Goal: Use online tool/utility: Utilize a website feature to perform a specific function

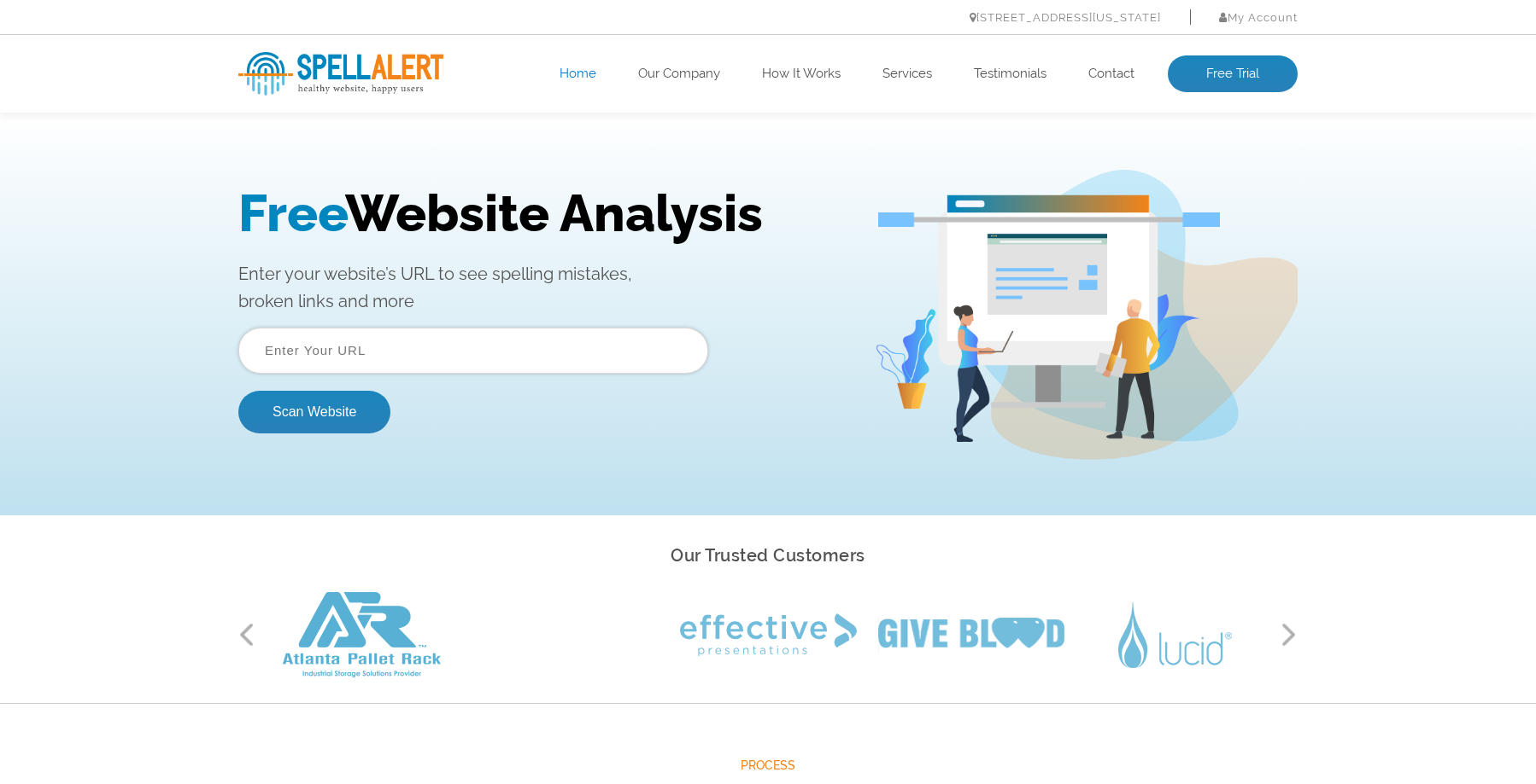
click at [517, 340] on input "text" at bounding box center [472, 351] width 469 height 46
paste input "https://visai.ai/"
type input "https://visai.ai/"
click at [304, 410] on button "Scan Website" at bounding box center [314, 411] width 153 height 43
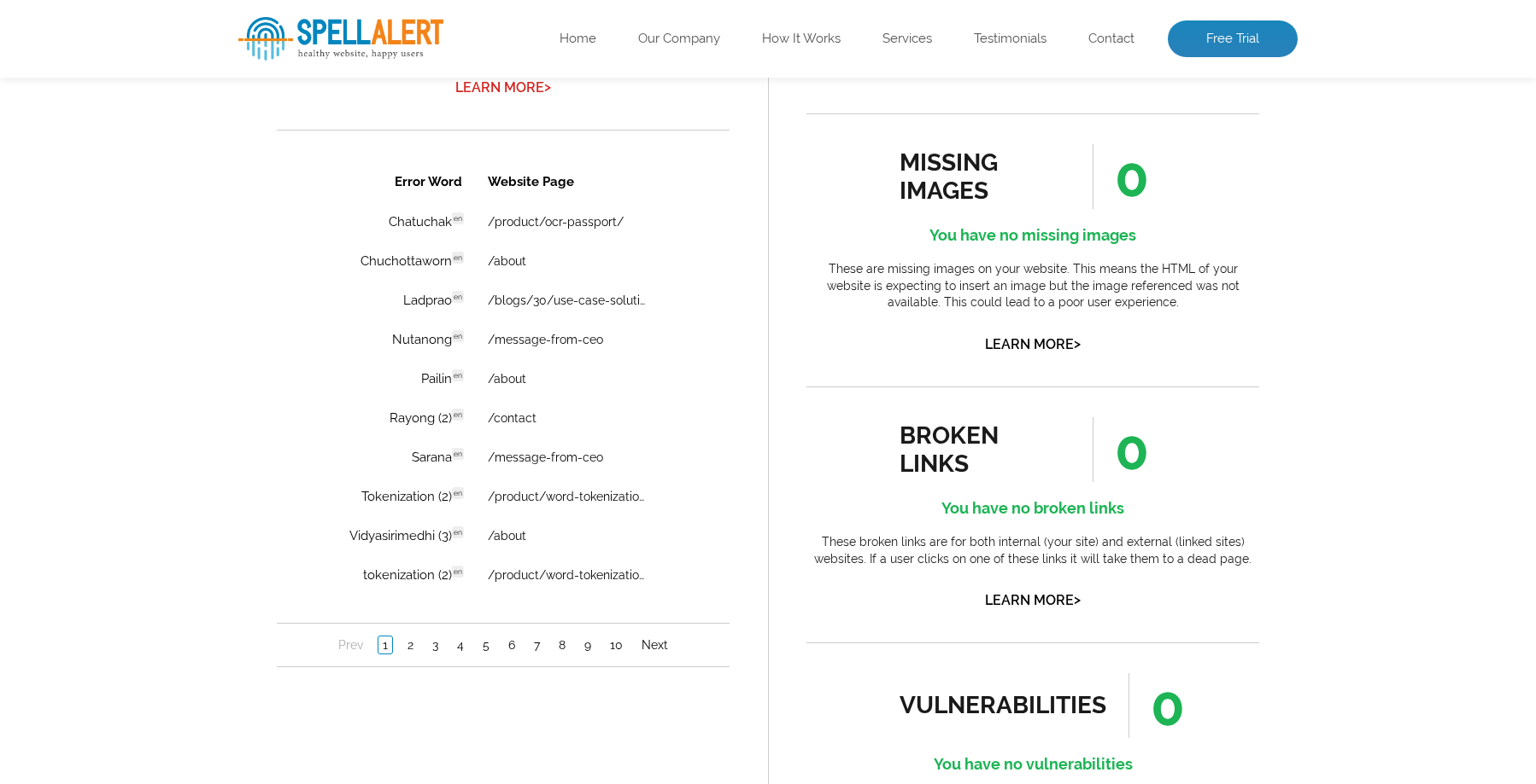
scroll to position [1374, 0]
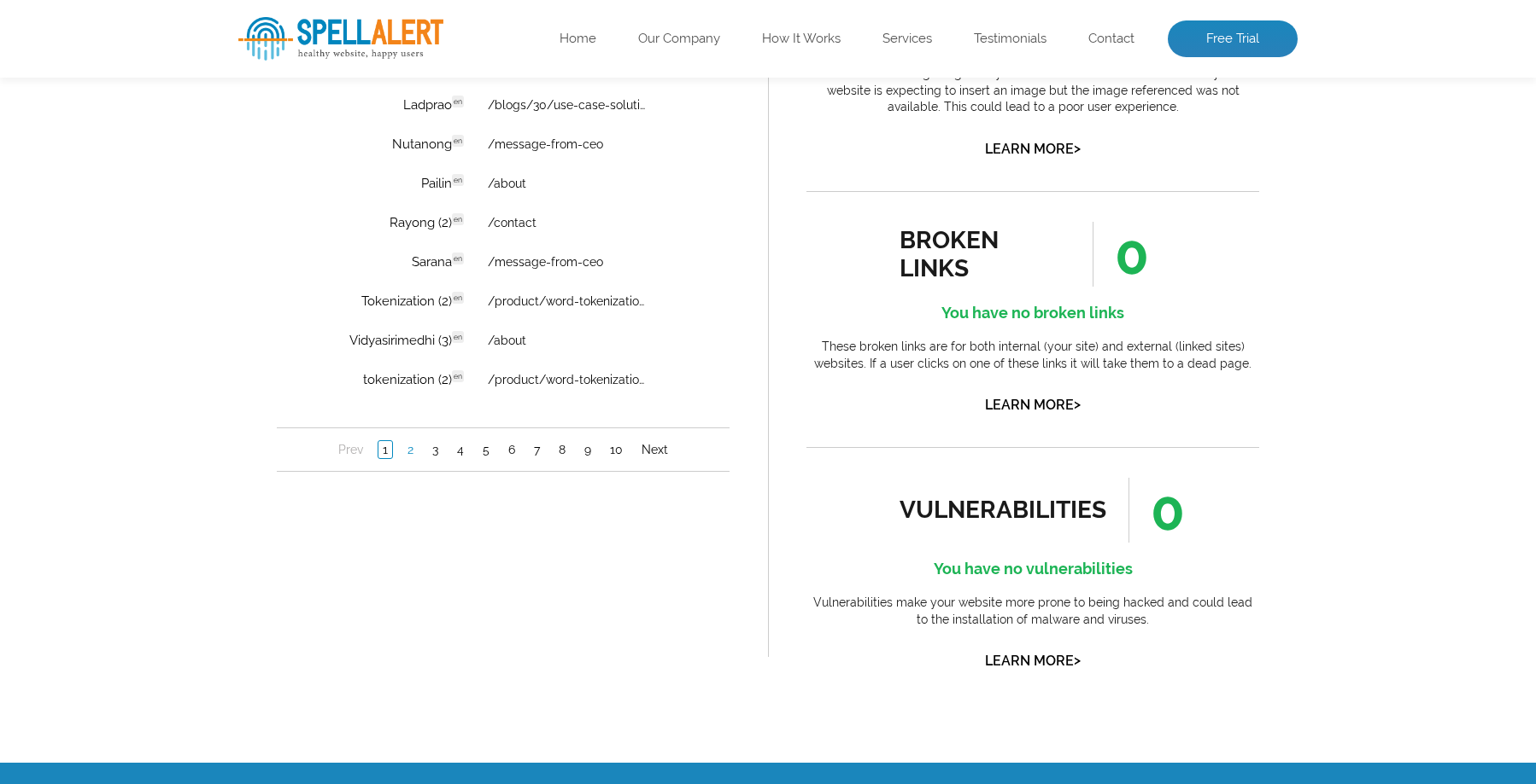
click at [408, 450] on link "2" at bounding box center [410, 450] width 15 height 17
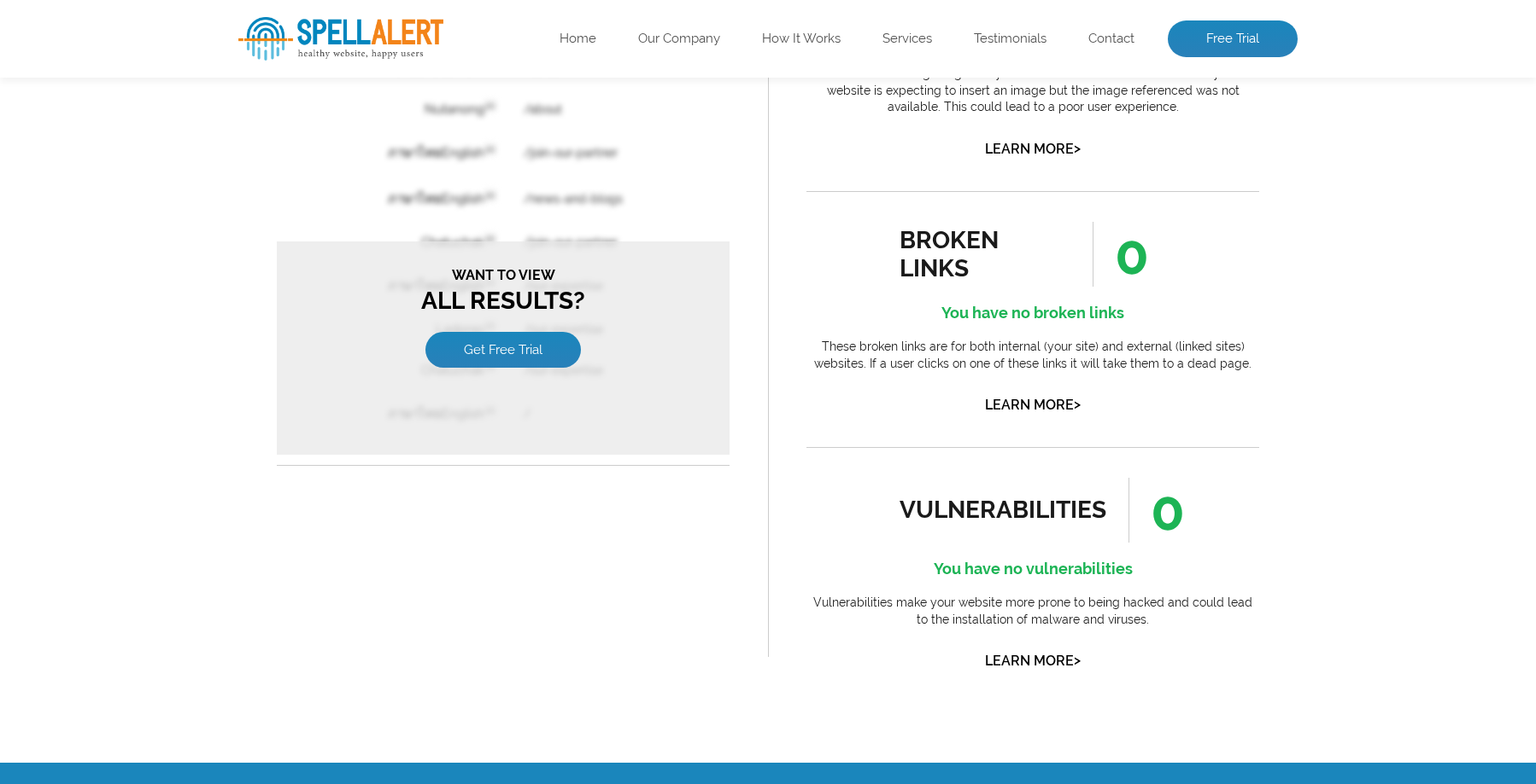
scroll to position [0, 0]
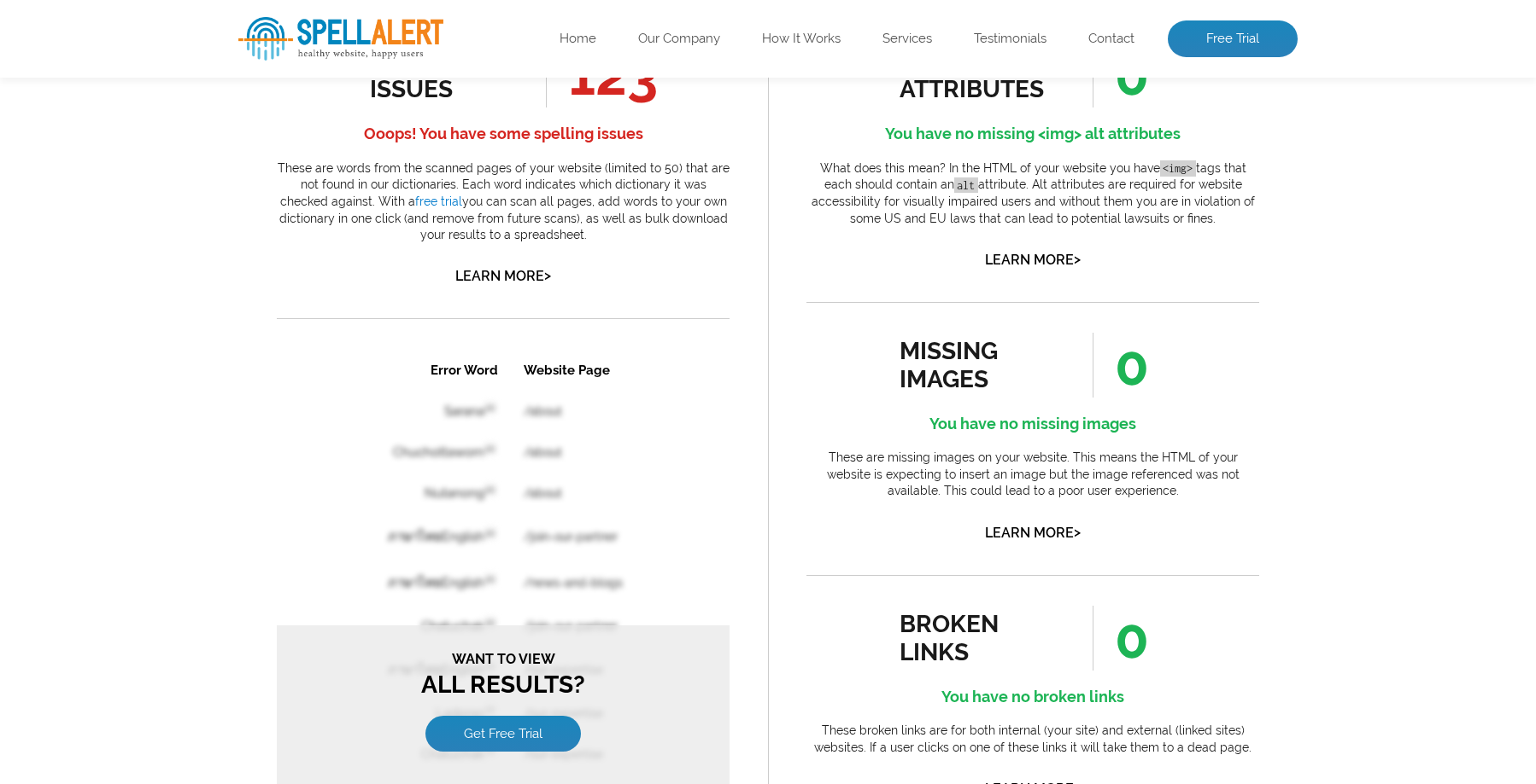
scroll to position [882, 0]
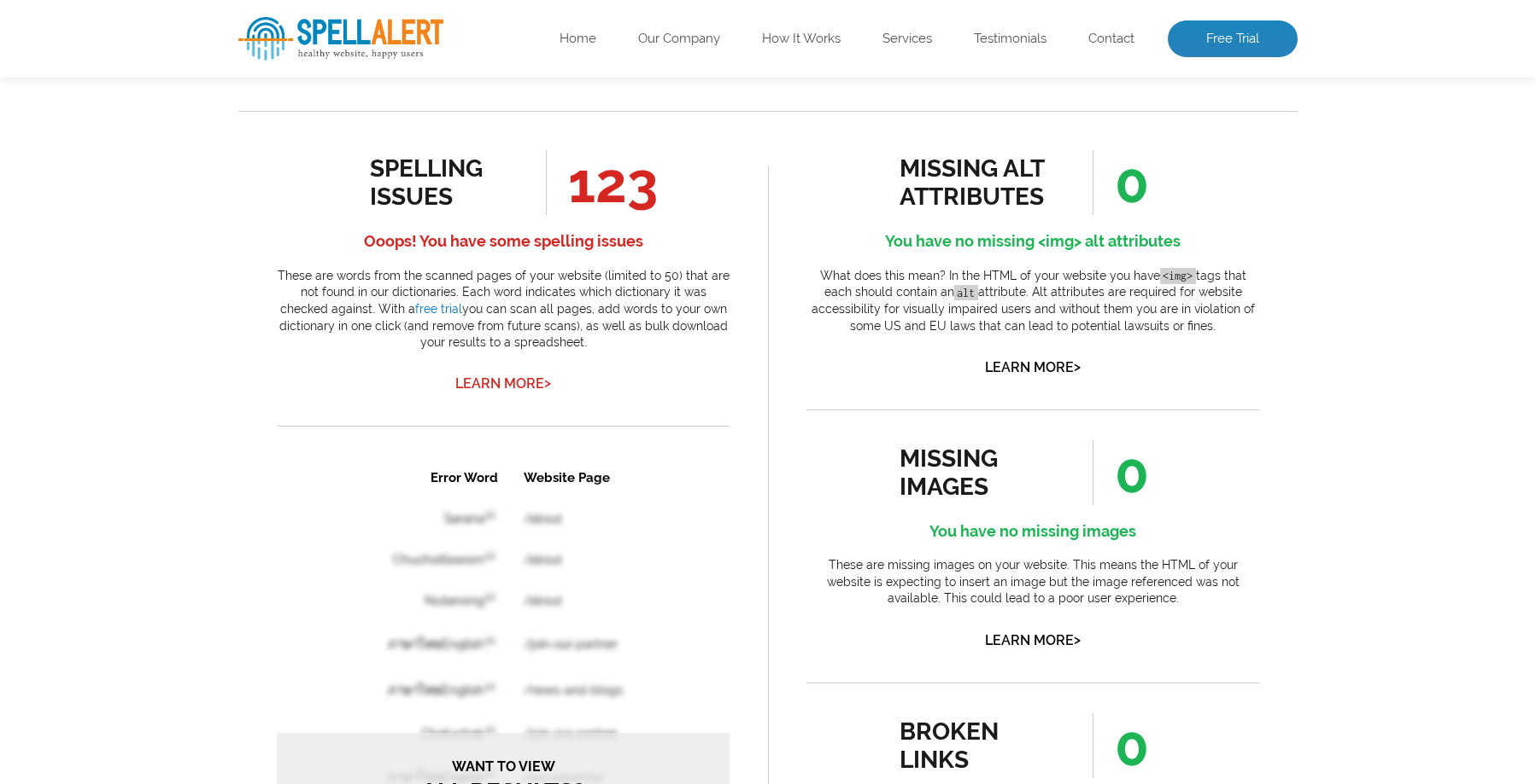
click at [496, 387] on link "Learn More >" at bounding box center [503, 384] width 96 height 16
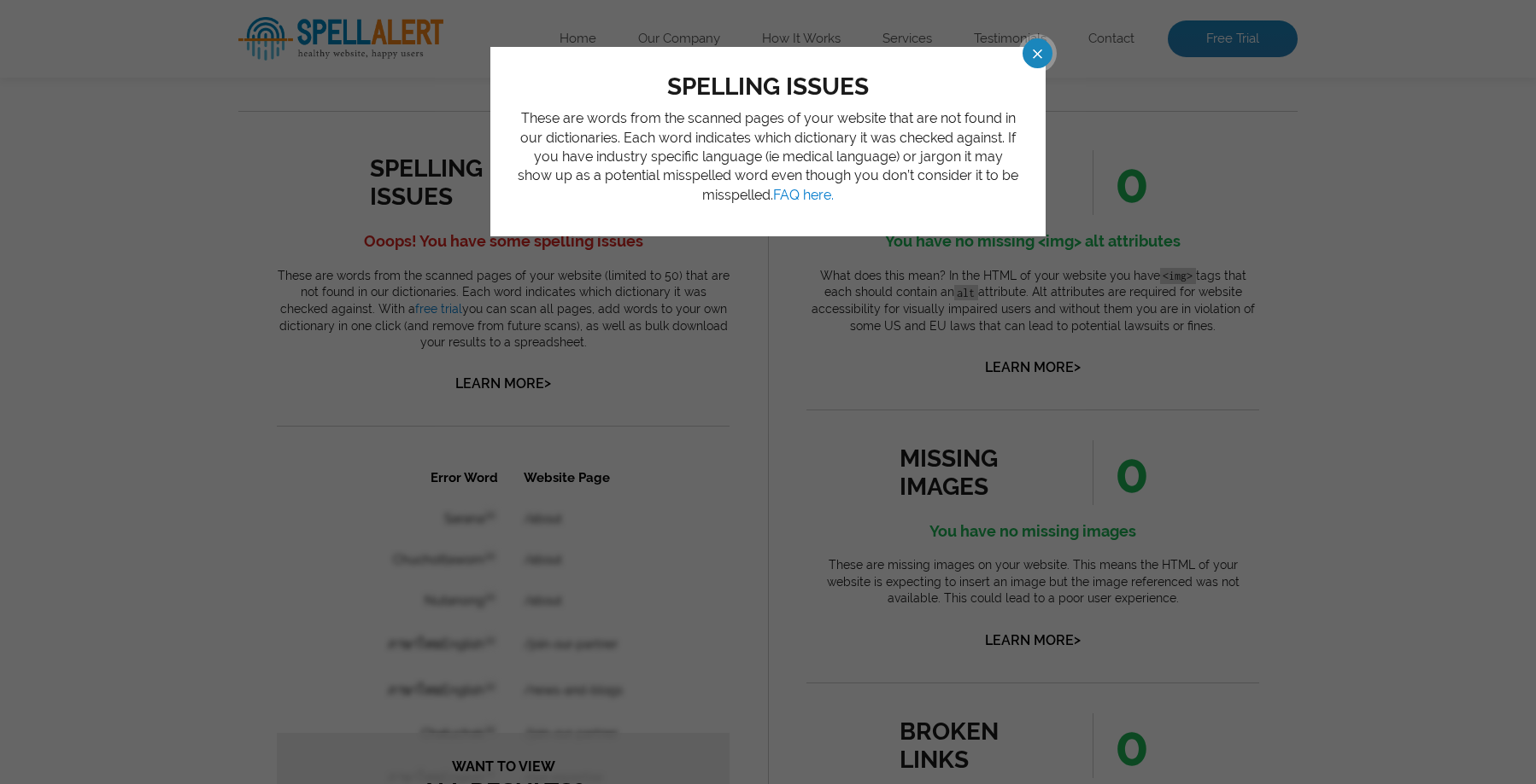
click at [1033, 47] on span at bounding box center [1022, 54] width 30 height 30
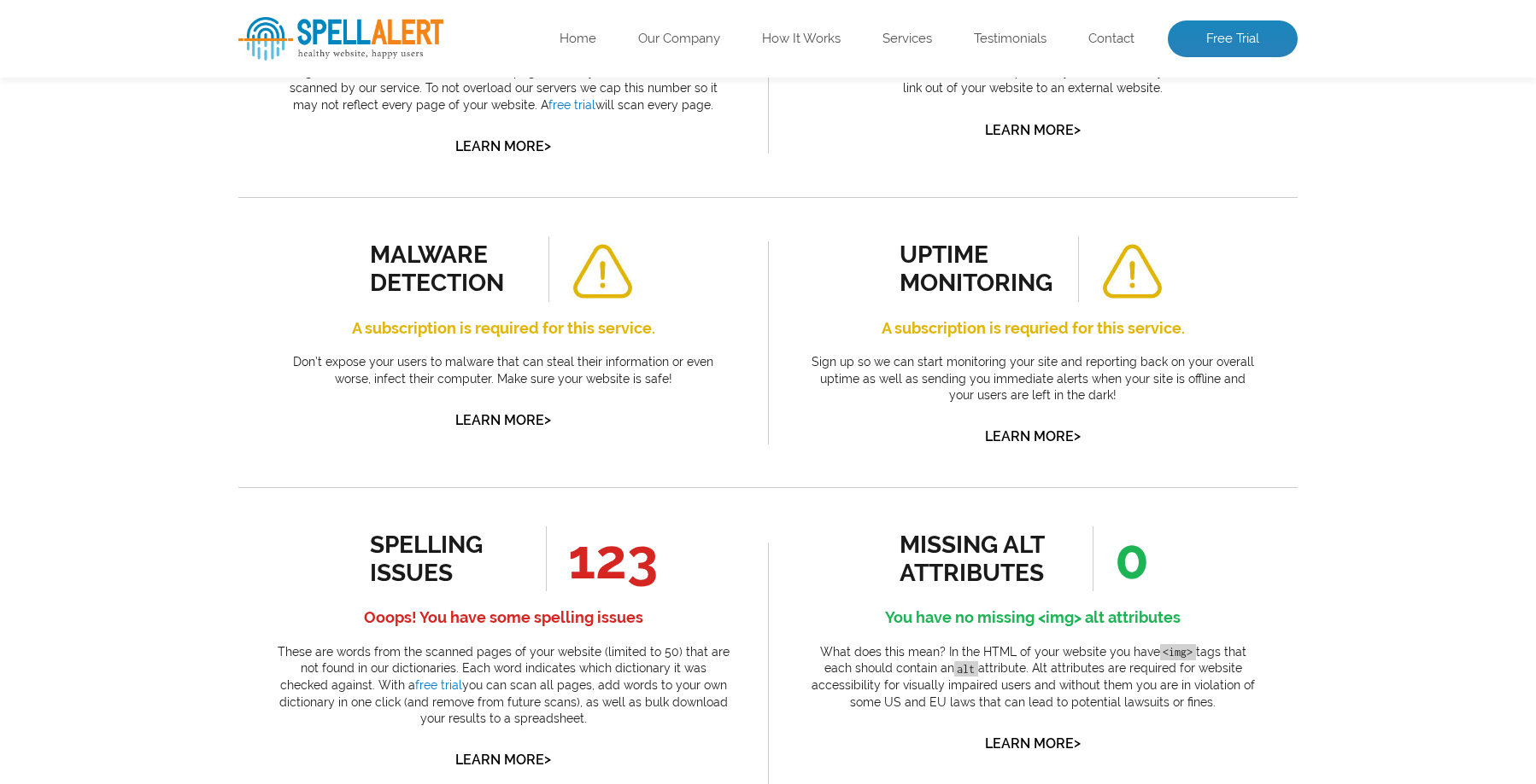
scroll to position [0, 0]
